Goal: Navigation & Orientation: Find specific page/section

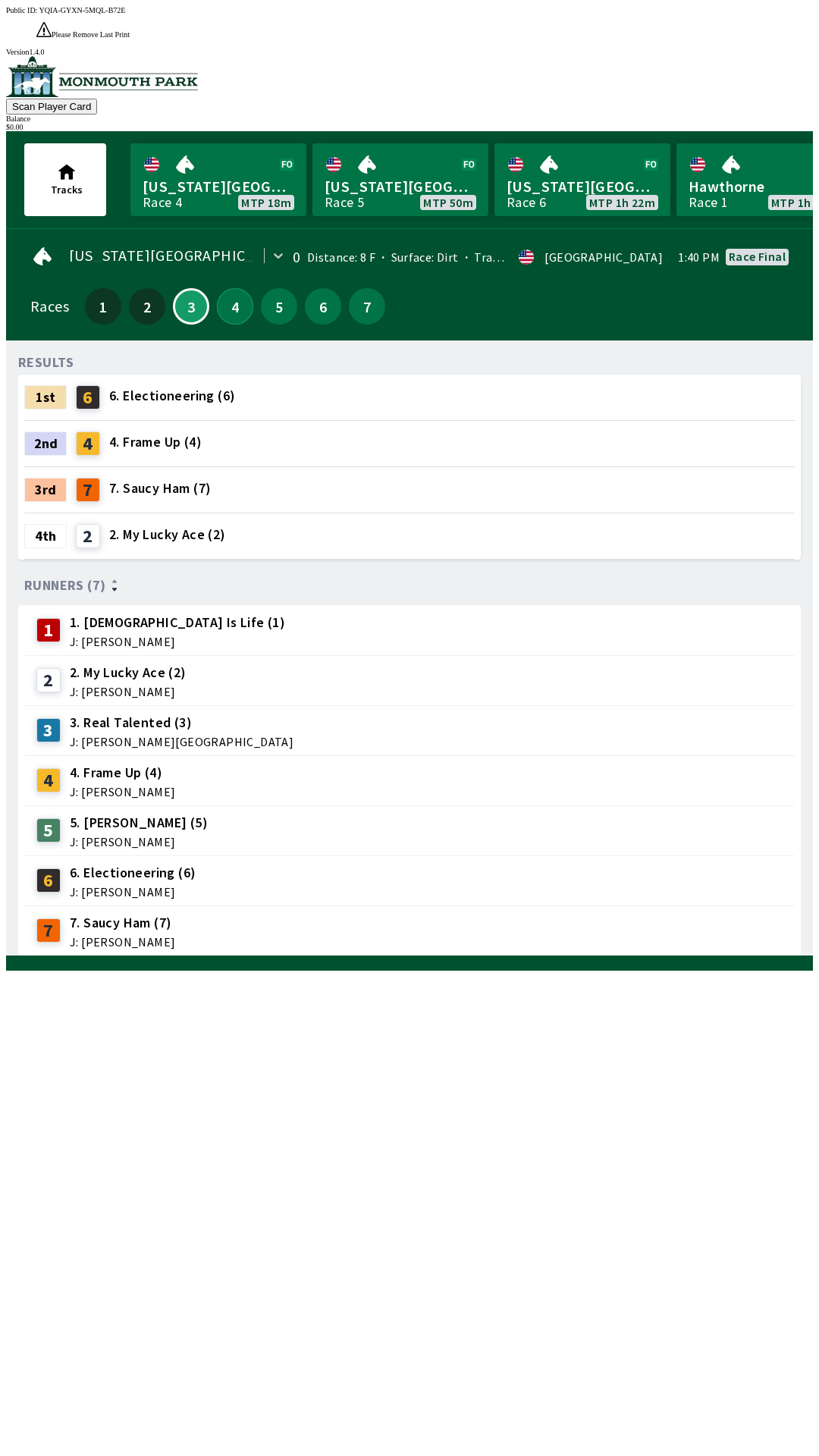
click at [226, 288] on button "4" at bounding box center [235, 306] width 36 height 36
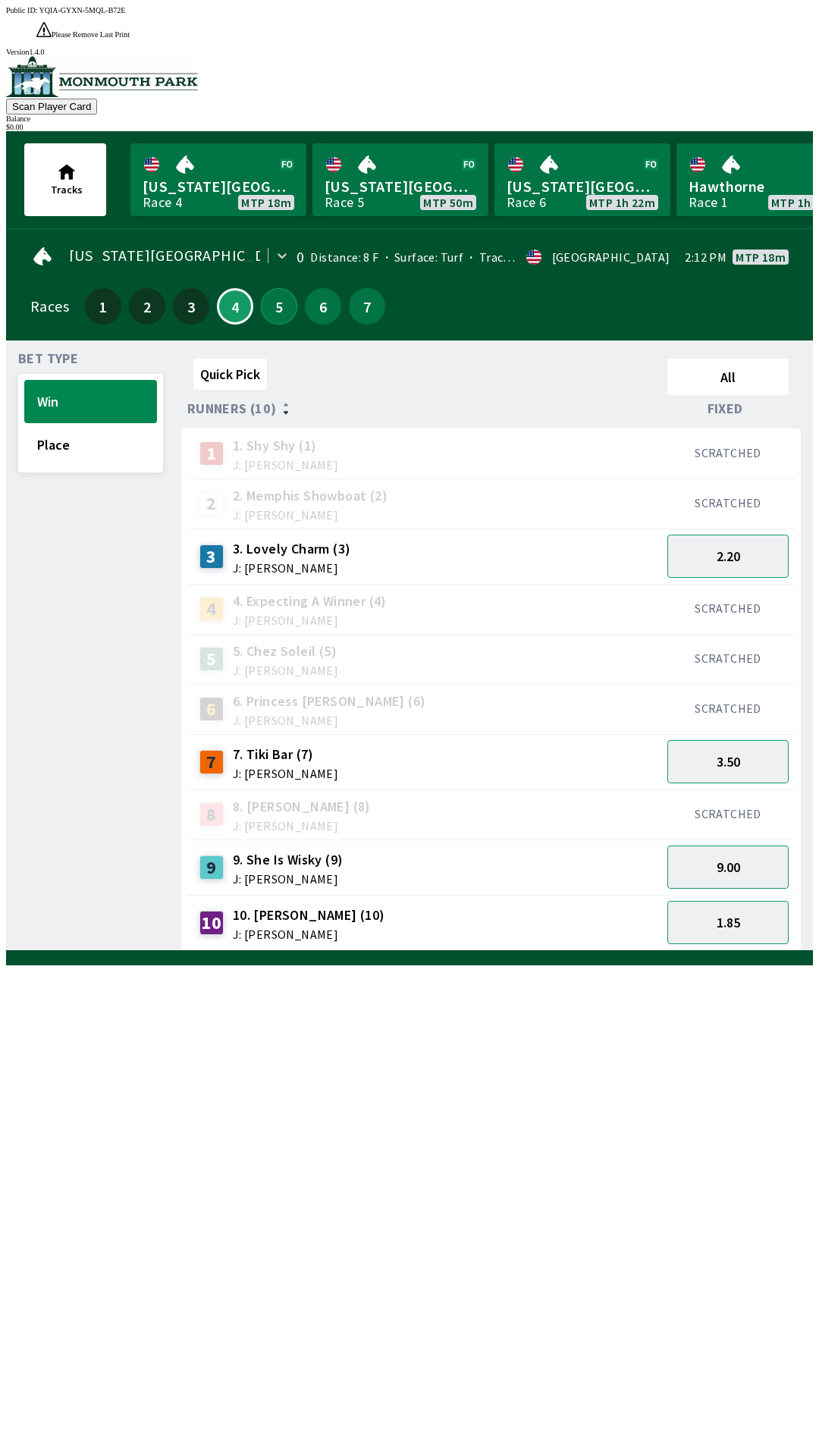
click at [284, 288] on button "5" at bounding box center [278, 306] width 36 height 36
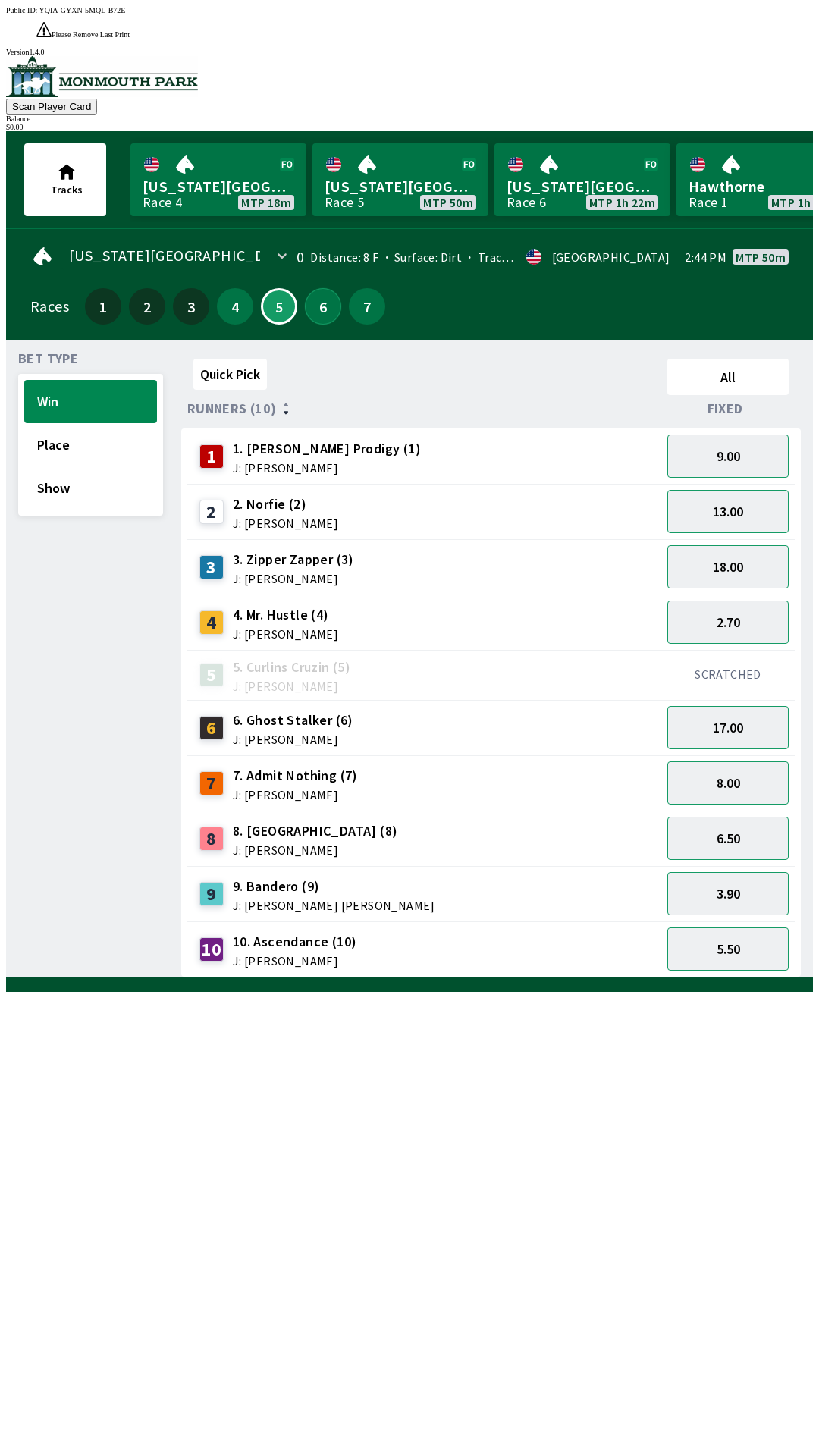
click at [306, 288] on button "6" at bounding box center [322, 306] width 36 height 36
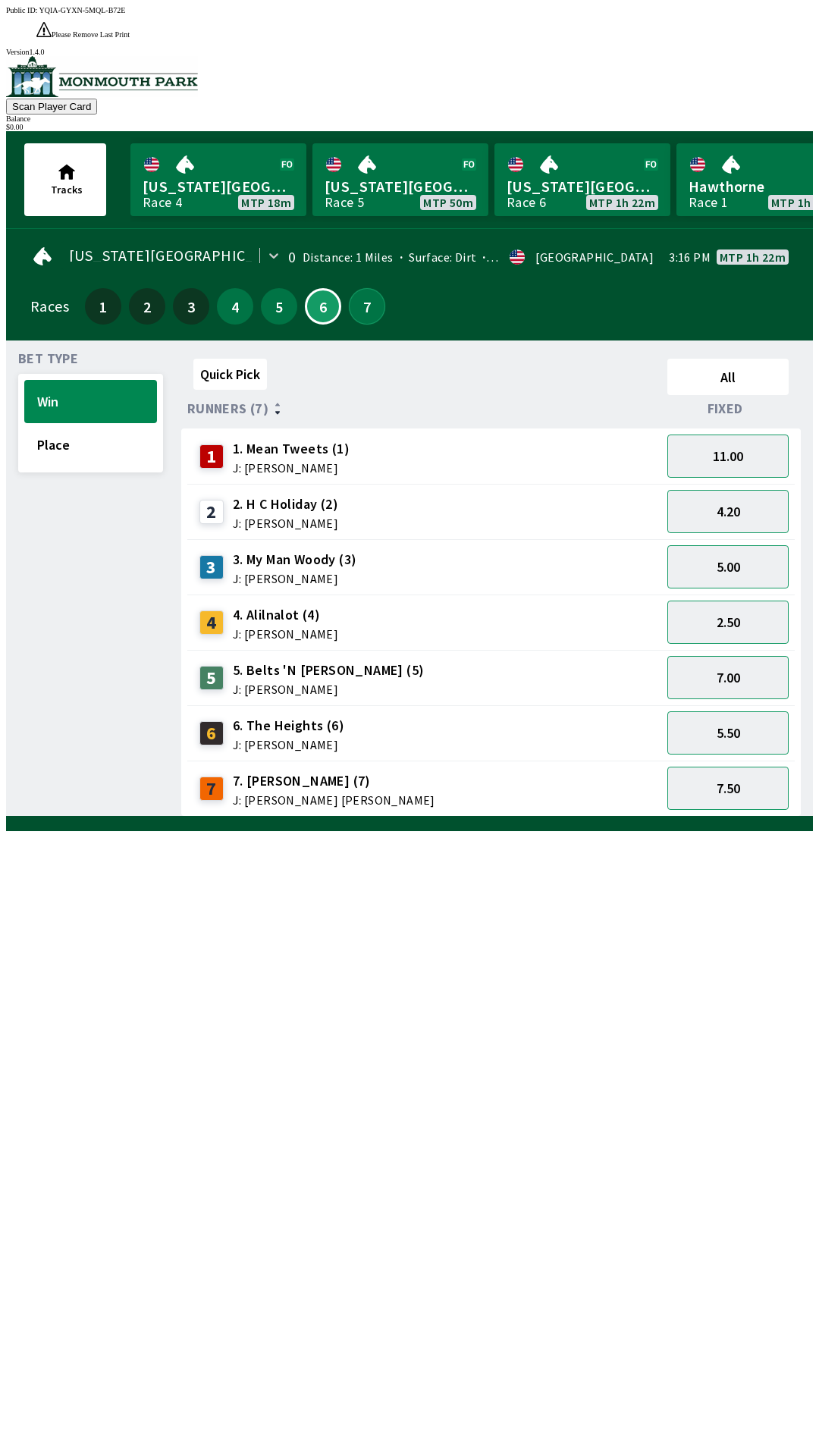
click at [370, 288] on button "7" at bounding box center [367, 306] width 36 height 36
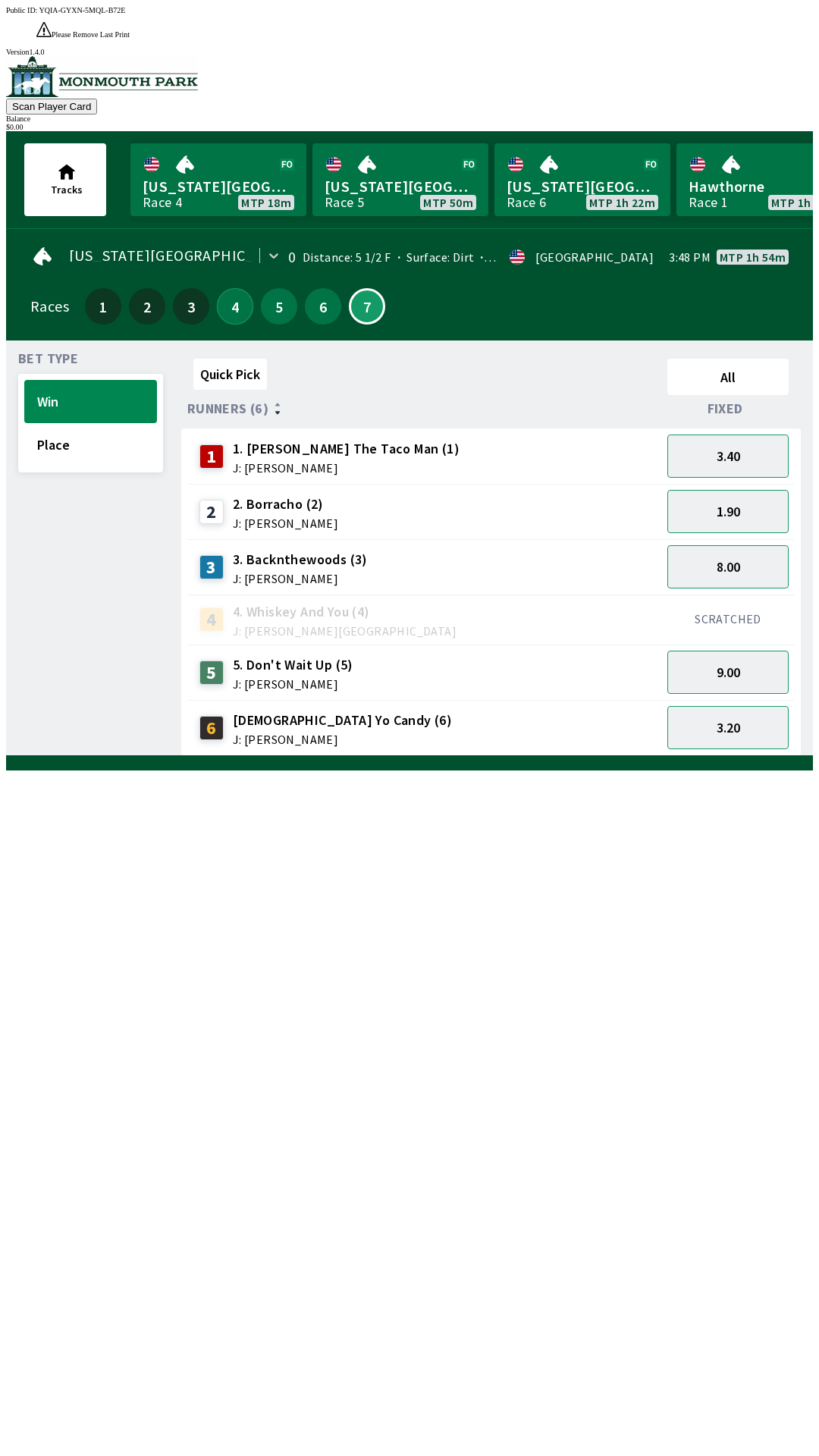
click at [232, 288] on button "4" at bounding box center [235, 306] width 36 height 36
